Goal: Task Accomplishment & Management: Complete application form

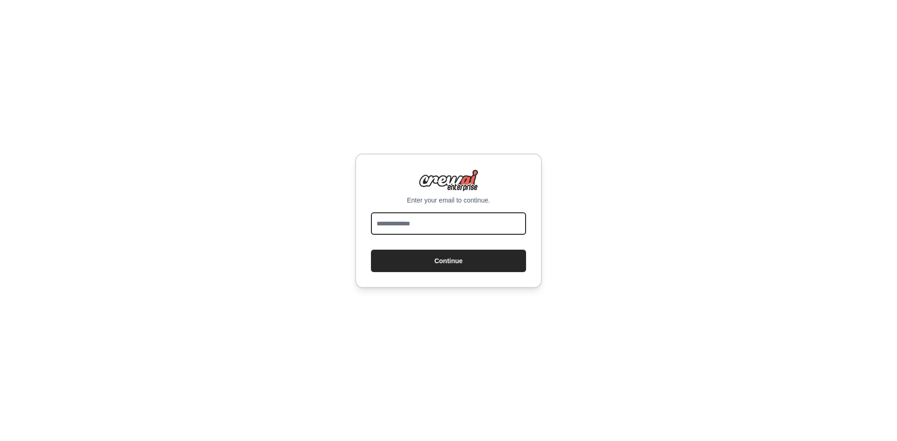
click at [455, 227] on input "email" at bounding box center [448, 223] width 155 height 22
type input "**********"
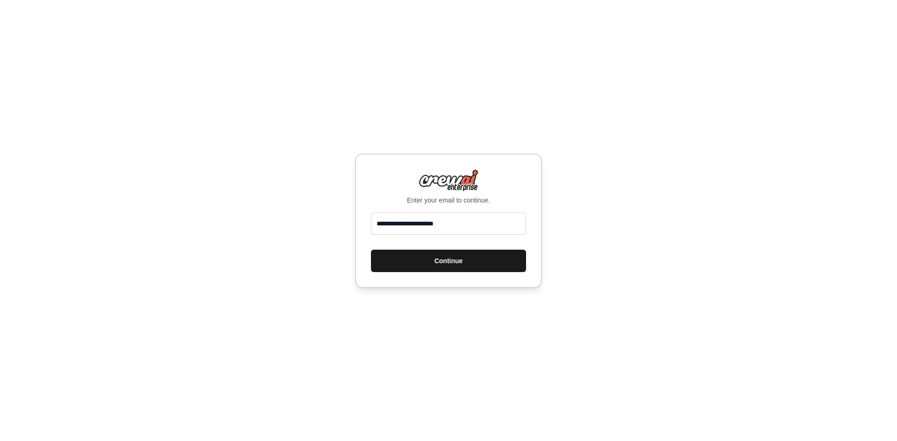
drag, startPoint x: 455, startPoint y: 260, endPoint x: 462, endPoint y: 253, distance: 9.9
click at [457, 260] on button "Continue" at bounding box center [448, 261] width 155 height 22
